Goal: Task Accomplishment & Management: Manage account settings

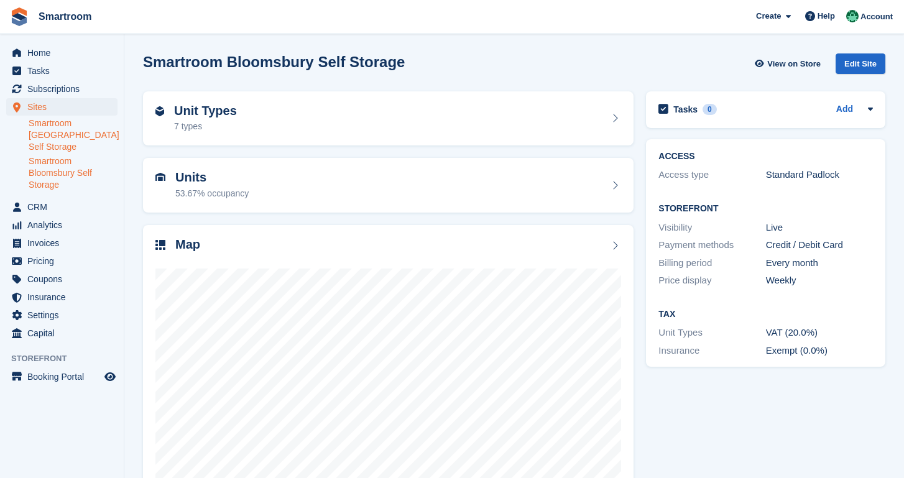
click at [47, 137] on link "Smartroom [GEOGRAPHIC_DATA] Self Storage" at bounding box center [73, 134] width 89 height 35
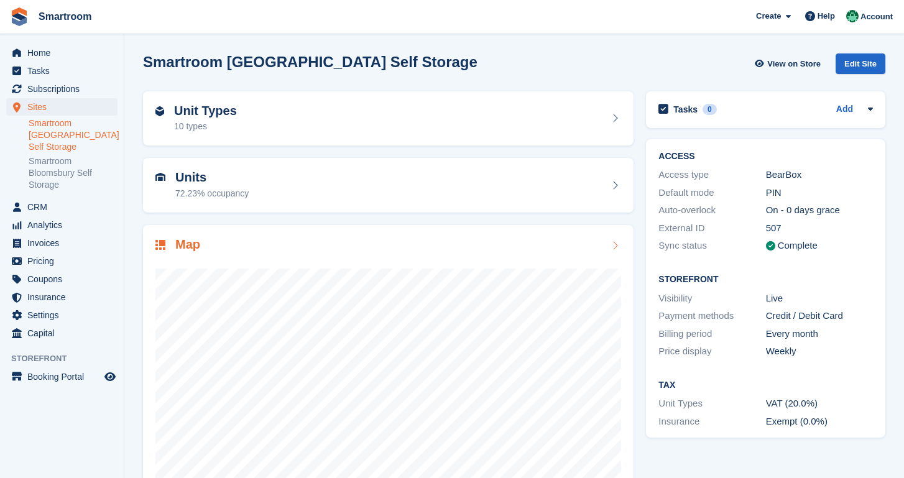
click at [326, 243] on div "Map" at bounding box center [387, 245] width 465 height 17
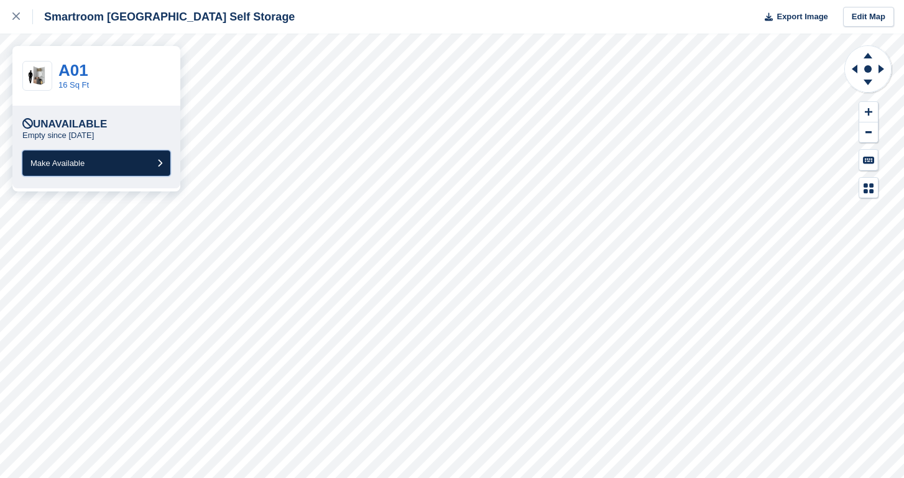
click at [91, 167] on button "Make Available" at bounding box center [96, 162] width 148 height 25
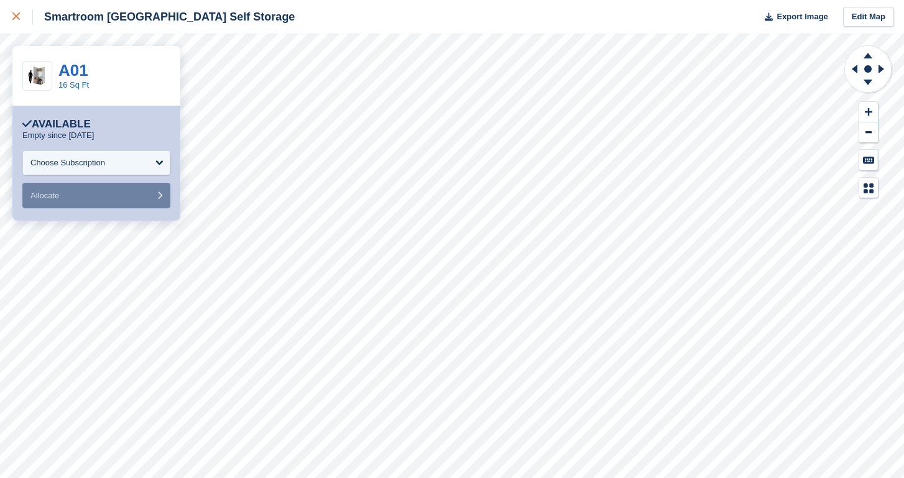
click at [15, 9] on link at bounding box center [16, 17] width 33 height 34
